Goal: Task Accomplishment & Management: Manage account settings

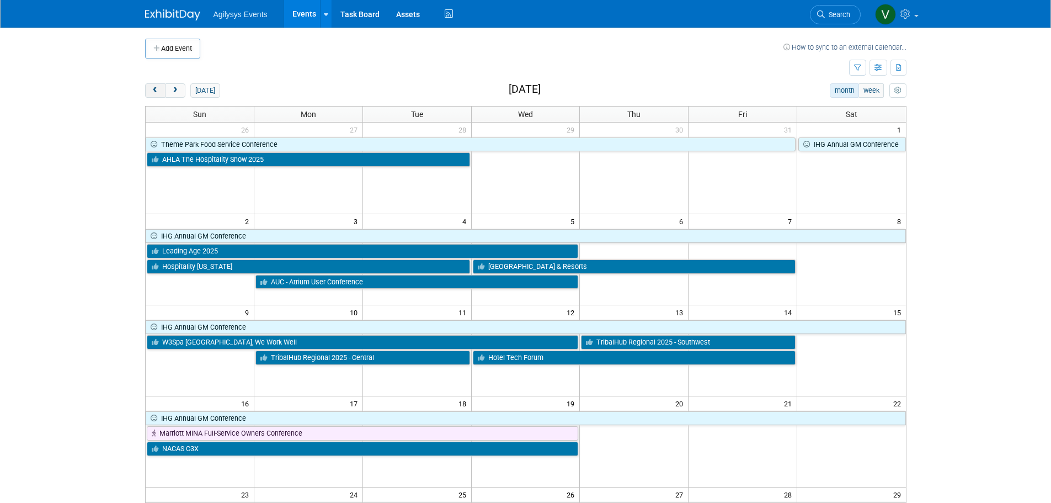
click at [153, 86] on button "prev" at bounding box center [155, 90] width 20 height 14
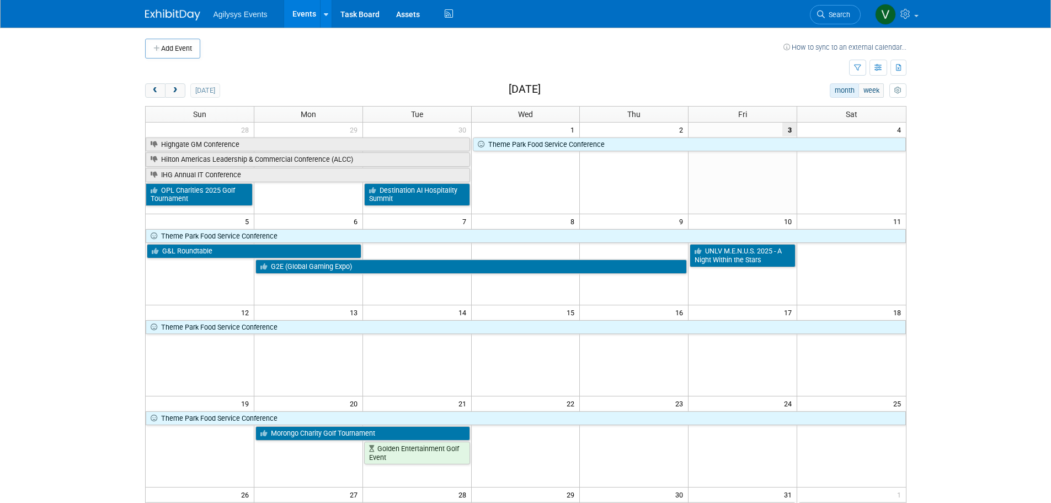
drag, startPoint x: 161, startPoint y: 89, endPoint x: 163, endPoint y: 103, distance: 13.4
click at [160, 89] on button "prev" at bounding box center [155, 90] width 20 height 14
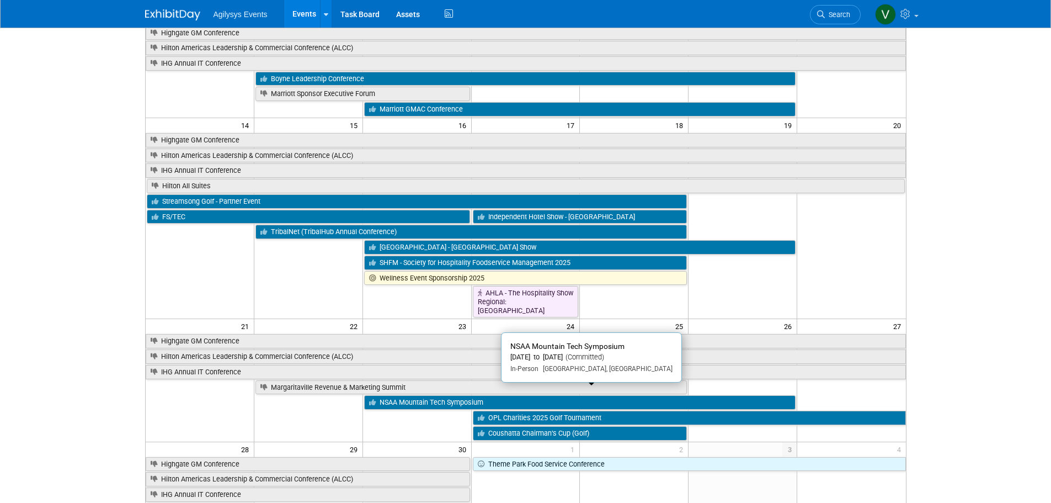
scroll to position [276, 0]
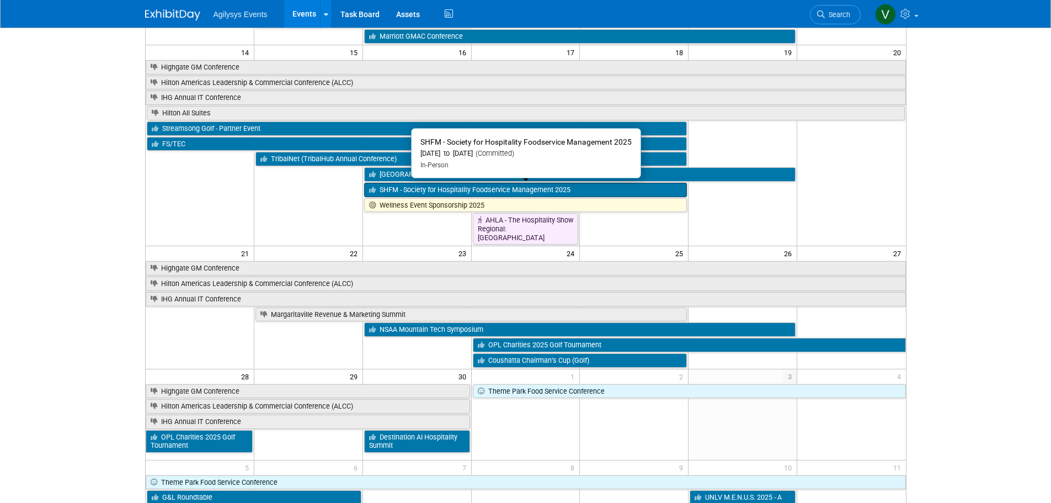
click at [460, 193] on link "SHFM - Society for Hospitality Foodservice Management 2025" at bounding box center [525, 190] width 323 height 14
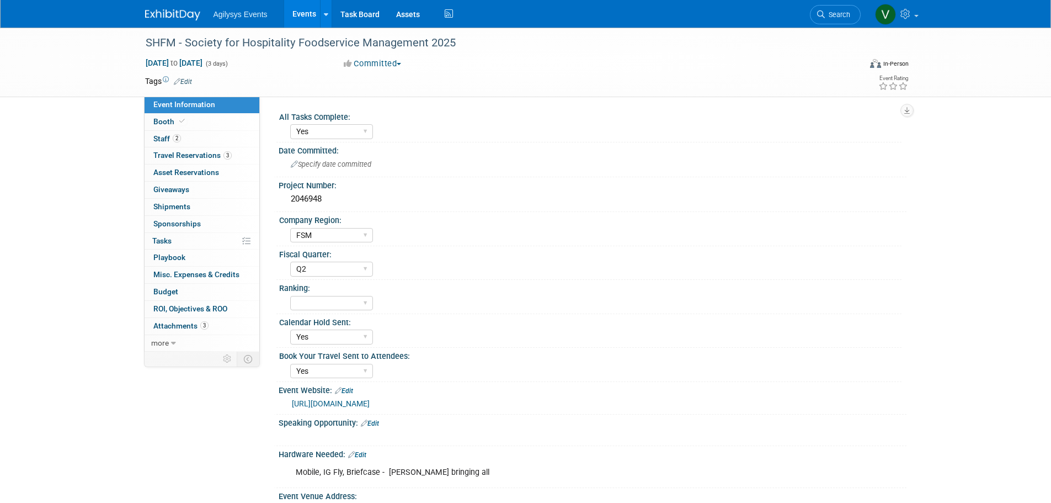
select select "Yes"
select select "FSM"
select select "Q2"
select select "Yes"
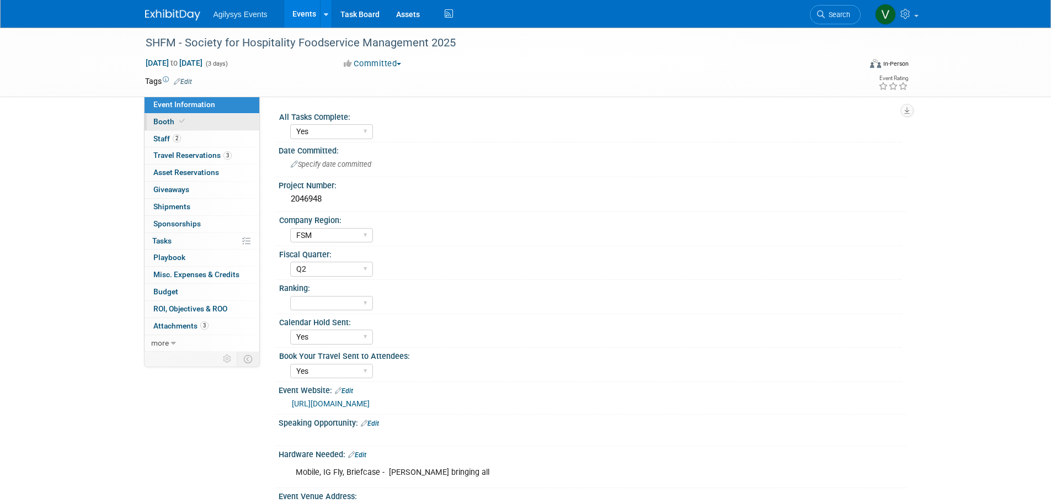
click at [185, 121] on span at bounding box center [182, 121] width 10 height 8
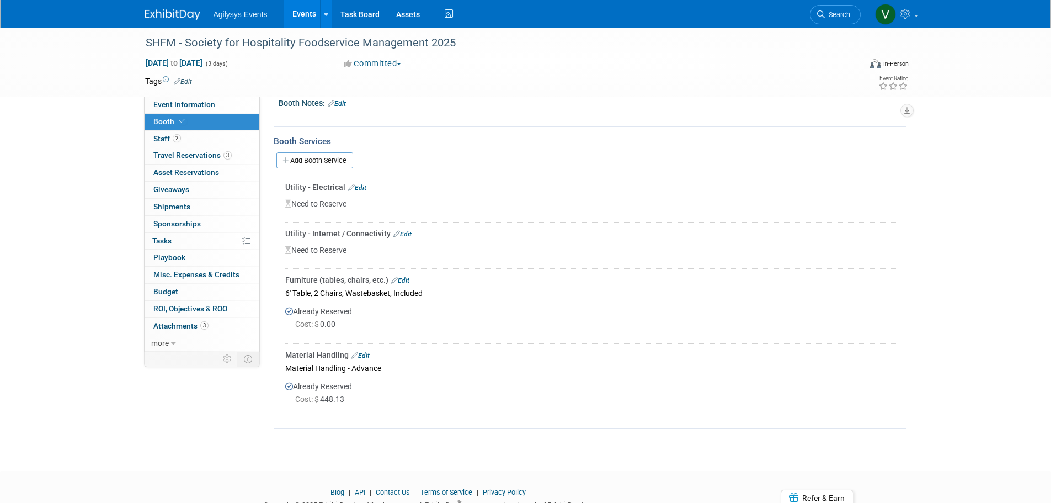
scroll to position [221, 0]
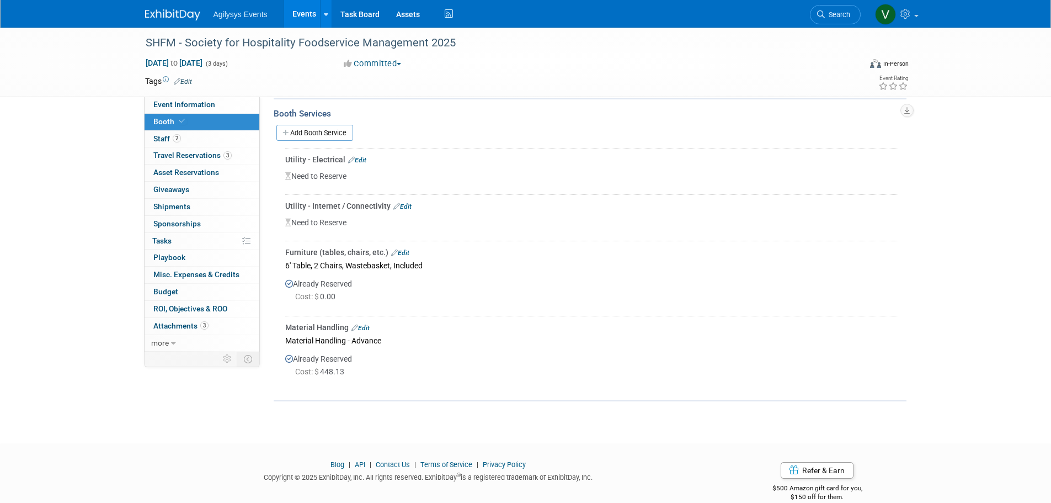
click at [361, 328] on link "Edit" at bounding box center [360, 328] width 18 height 8
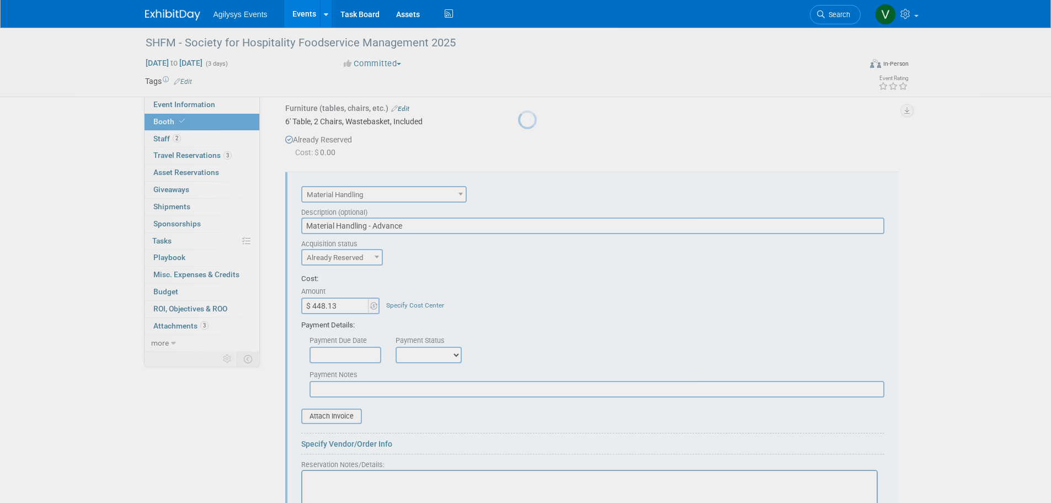
scroll to position [0, 0]
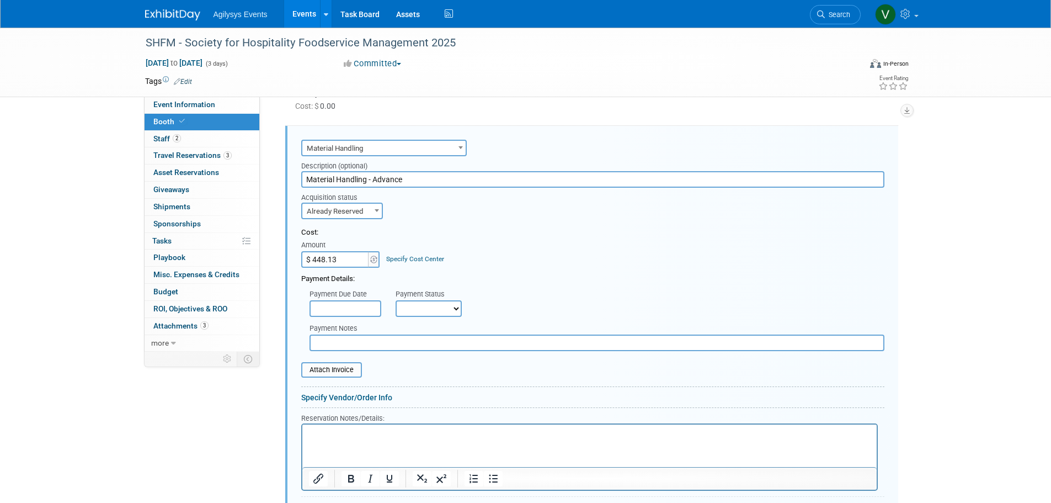
click at [249, 402] on div "Event Information Event Info Booth Booth 2 Staff 2 Staff 3 Travel Reservations …" at bounding box center [526, 109] width 778 height 985
type input "$ 474.99"
click at [430, 304] on select "Not Paid Yet Partially Paid Paid in Full" at bounding box center [429, 308] width 66 height 17
select select "1"
click at [396, 300] on select "Not Paid Yet Partially Paid Paid in Full" at bounding box center [429, 308] width 66 height 17
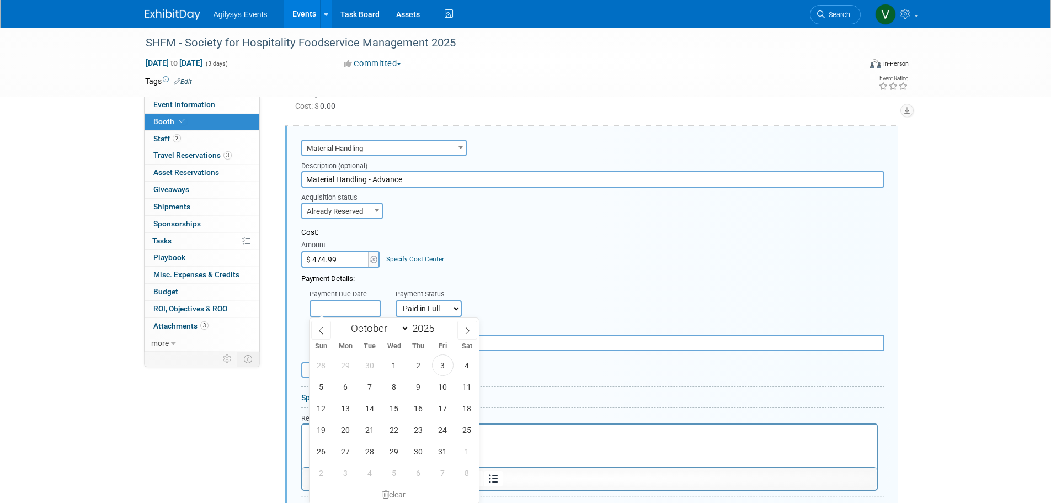
click at [351, 307] on input "text" at bounding box center [345, 308] width 72 height 17
click at [320, 333] on icon at bounding box center [321, 331] width 8 height 8
select select "8"
click at [346, 436] on span "22" at bounding box center [346, 430] width 22 height 22
type input "Sep 22, 2025"
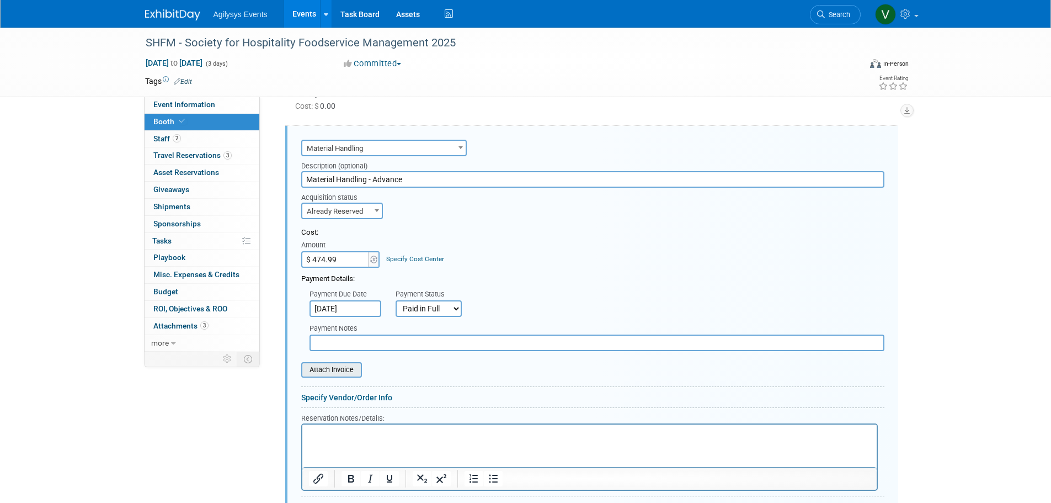
click at [343, 371] on input "file" at bounding box center [294, 369] width 131 height 13
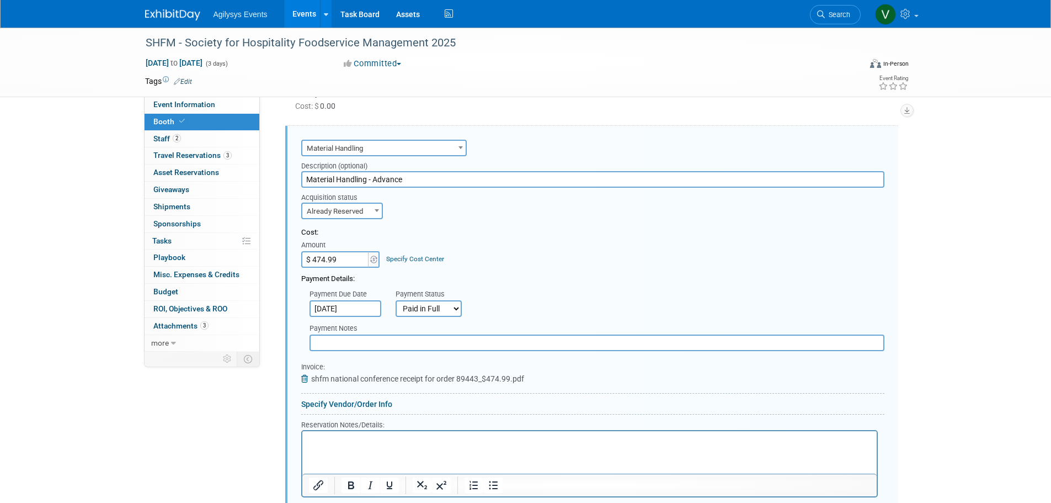
scroll to position [632, 0]
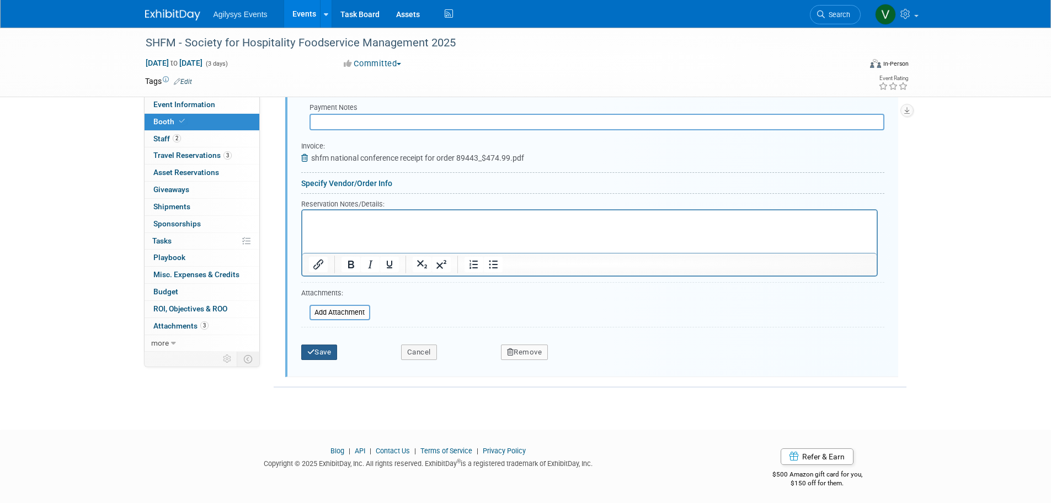
click at [325, 352] on button "Save" at bounding box center [319, 351] width 36 height 15
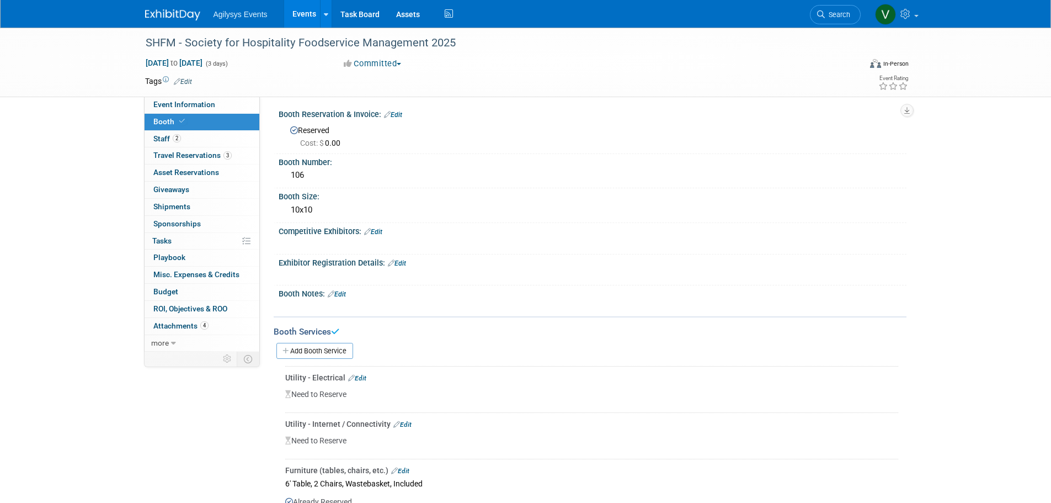
scroll to position [0, 0]
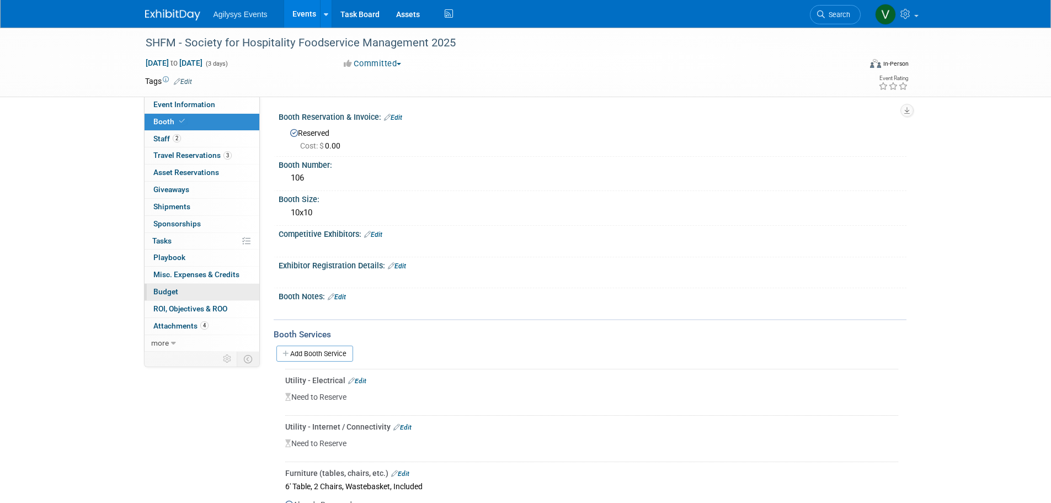
click at [180, 293] on link "Budget" at bounding box center [202, 292] width 115 height 17
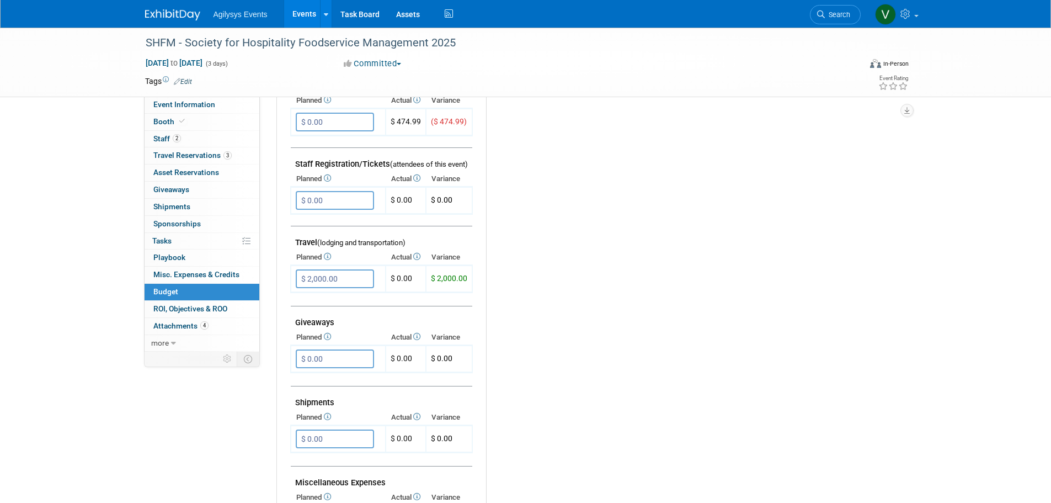
scroll to position [331, 0]
